Goal: Task Accomplishment & Management: Complete application form

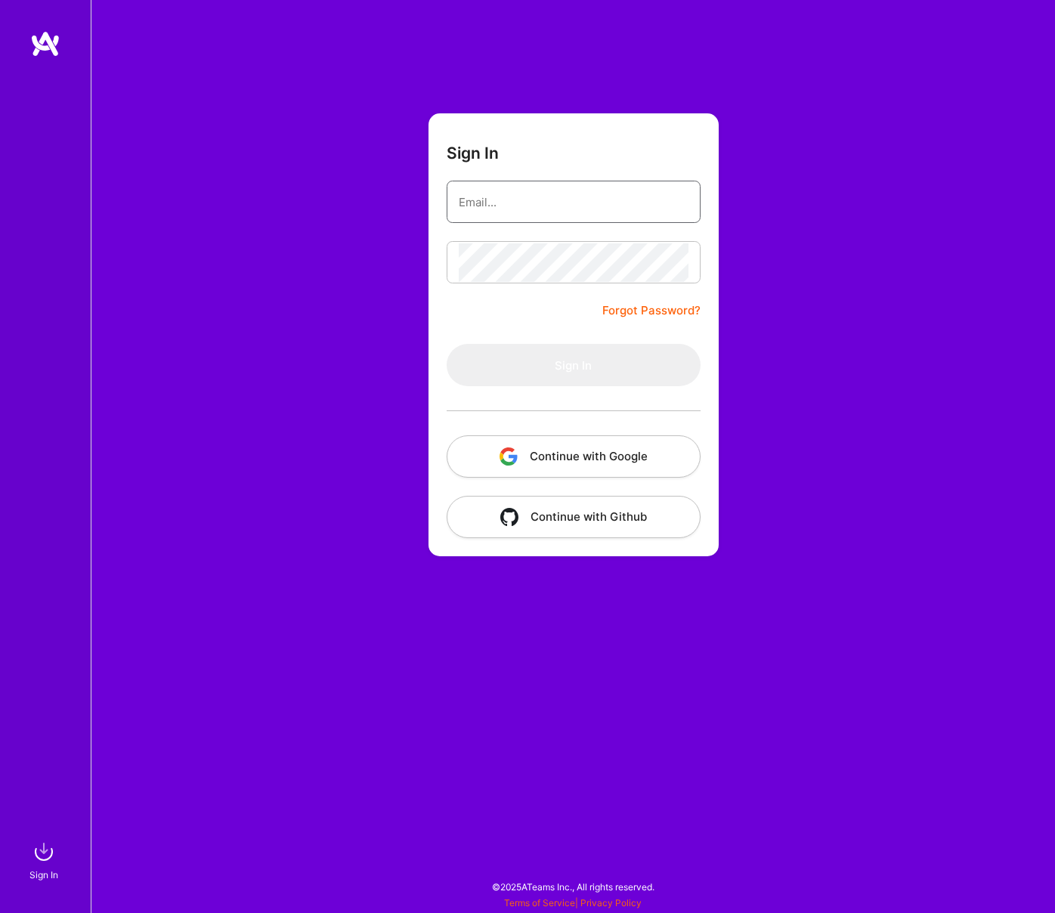
click at [490, 205] on input "email" at bounding box center [574, 202] width 230 height 39
type input "[EMAIL_ADDRESS][DOMAIN_NAME]"
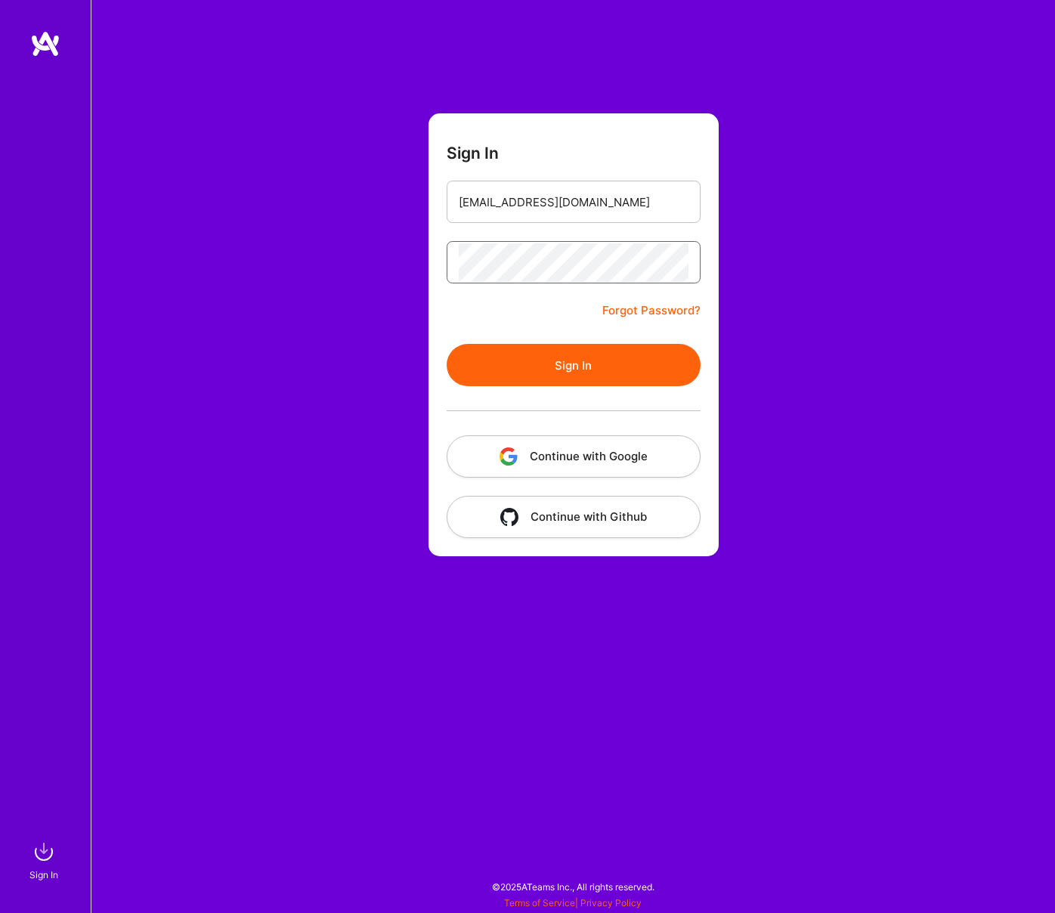
click at [446, 344] on button "Sign In" at bounding box center [573, 365] width 254 height 42
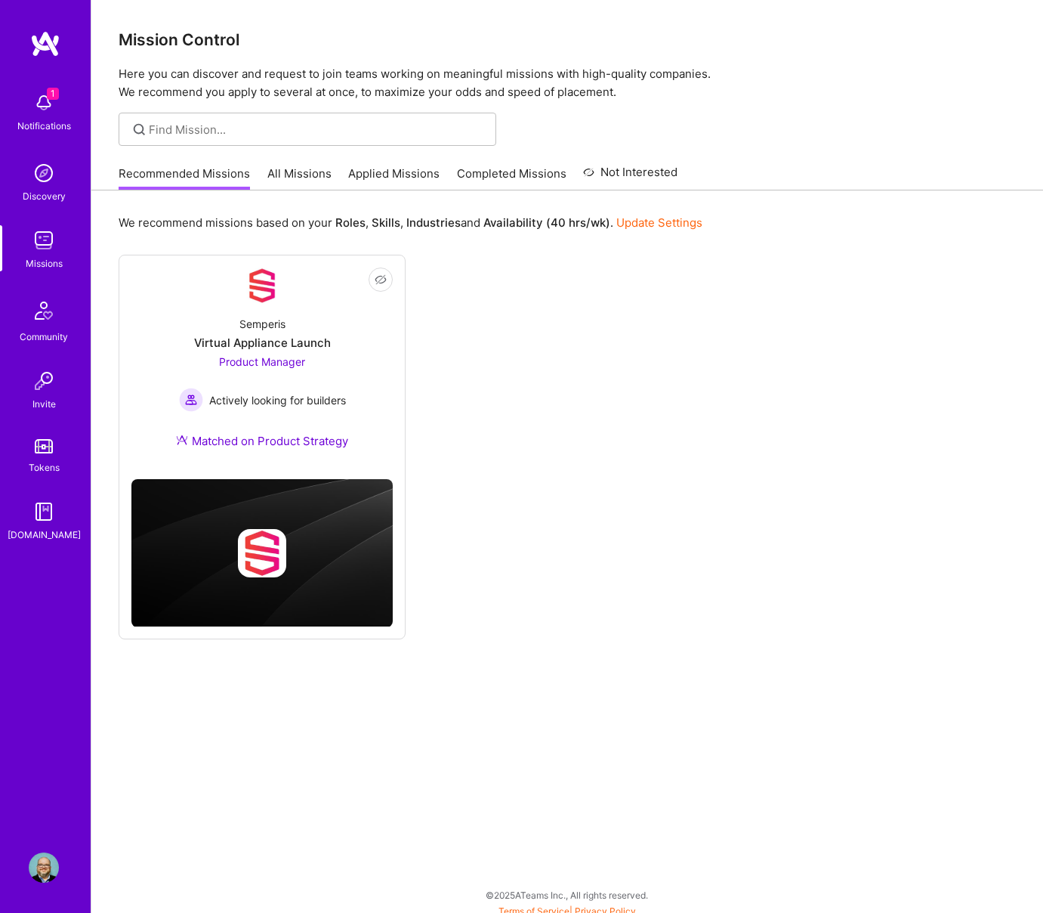
click at [48, 105] on img at bounding box center [44, 103] width 30 height 30
click at [630, 361] on div "1 1 Notifications Discovery Missions Community Invite Tokens [DOMAIN_NAME] Prof…" at bounding box center [521, 456] width 1043 height 913
click at [429, 171] on link "Applied Missions" at bounding box center [393, 177] width 91 height 25
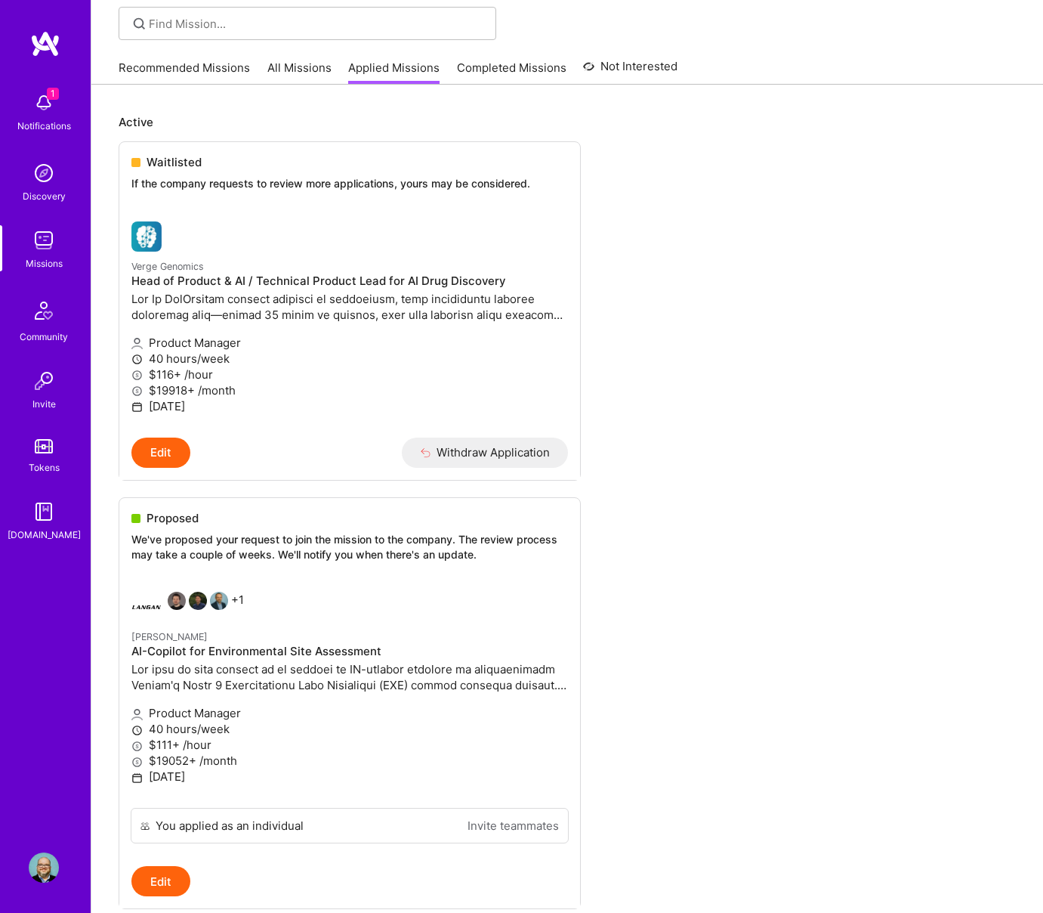
scroll to position [310, 0]
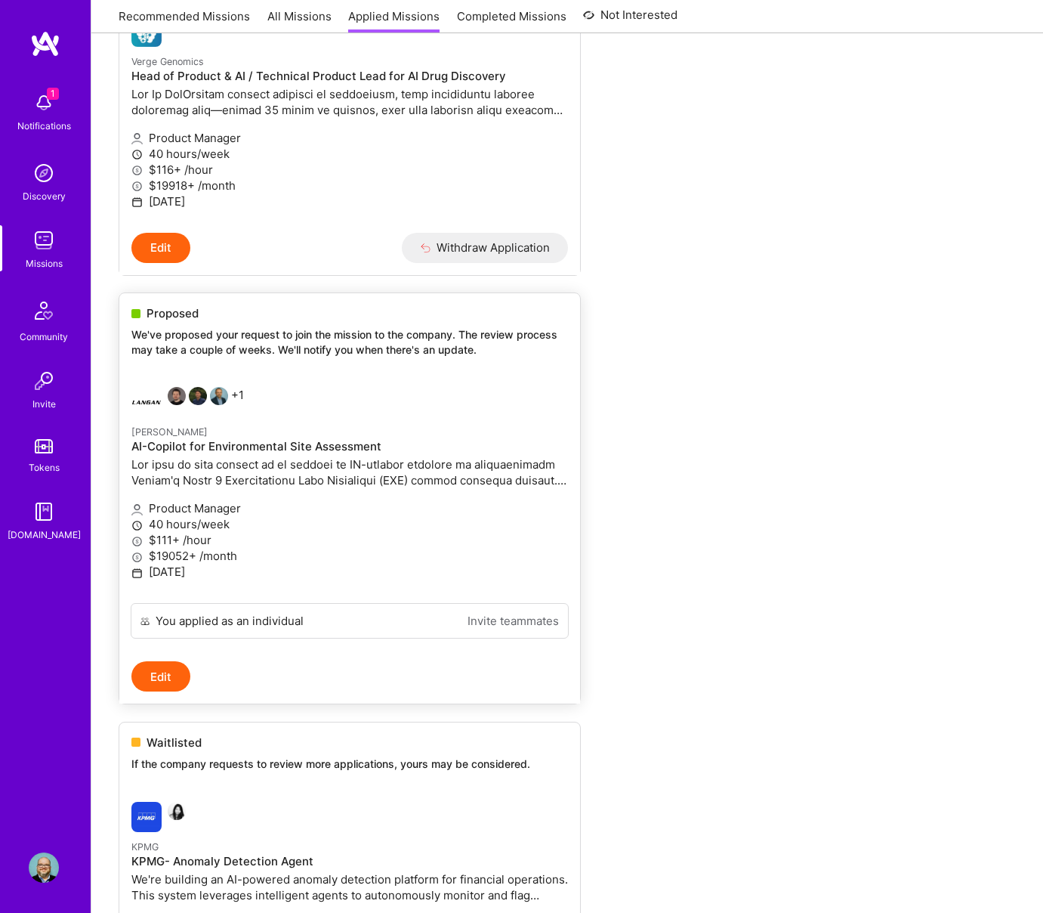
click at [230, 398] on div "+1" at bounding box center [187, 402] width 113 height 30
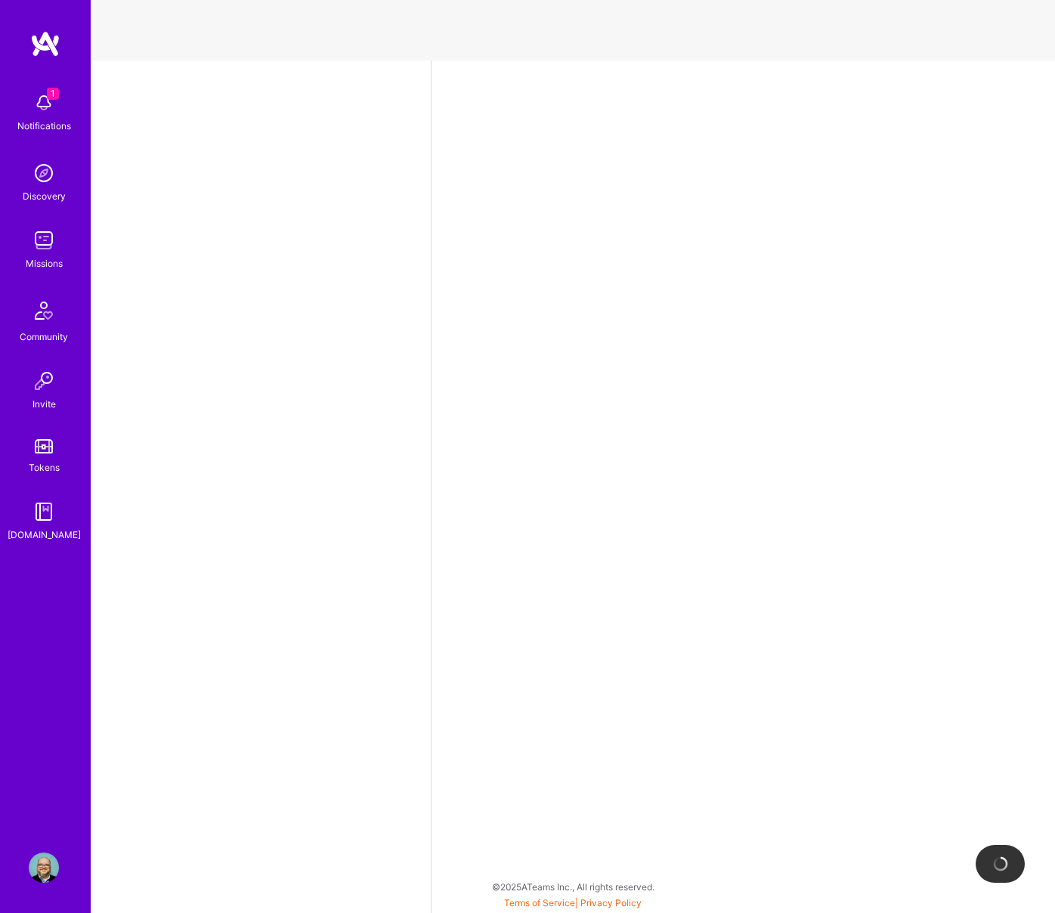
select select "US"
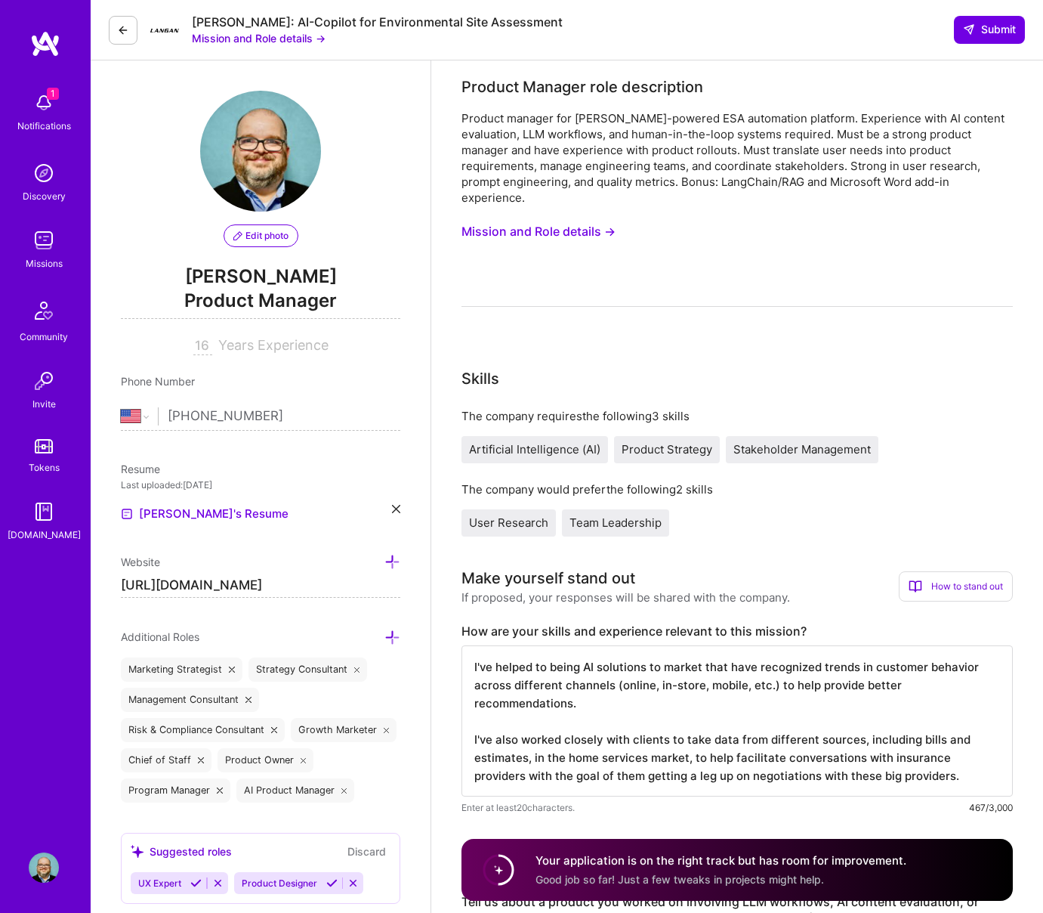
click at [48, 107] on img at bounding box center [44, 103] width 30 height 30
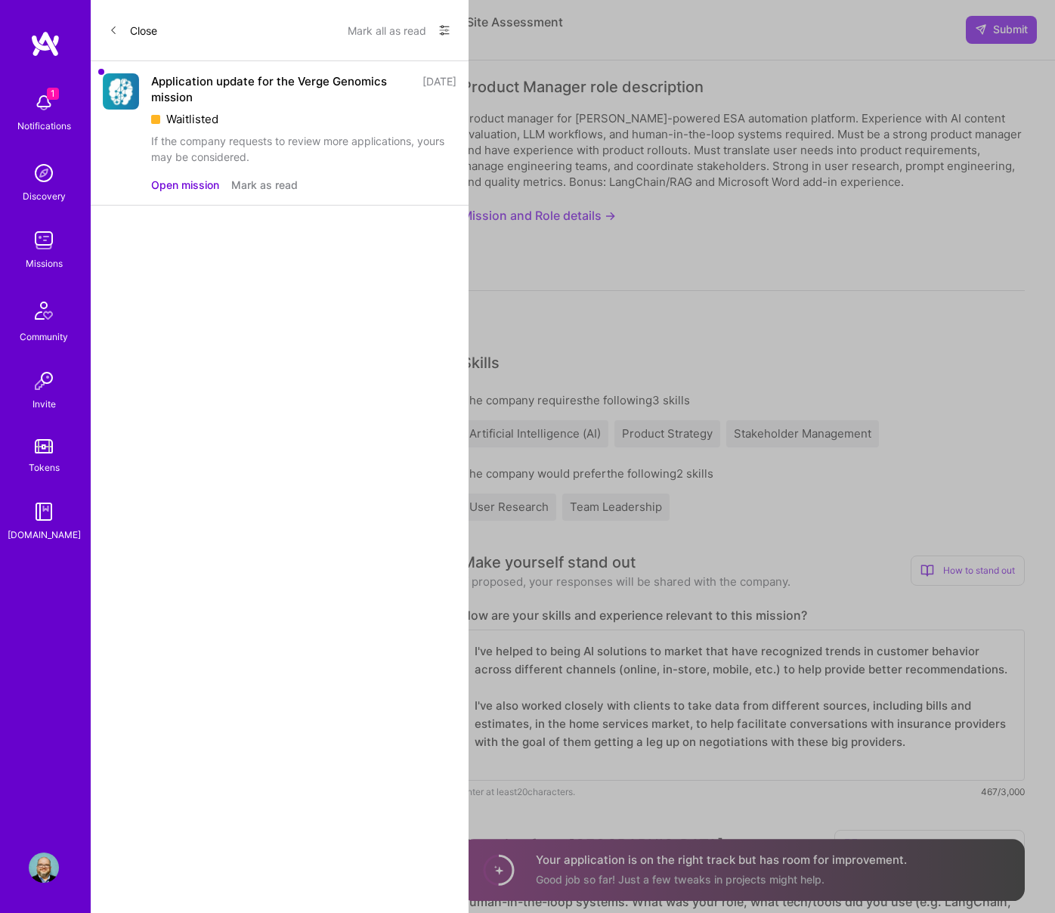
click at [280, 183] on button "Mark as read" at bounding box center [264, 185] width 66 height 16
